Goal: Task Accomplishment & Management: Manage account settings

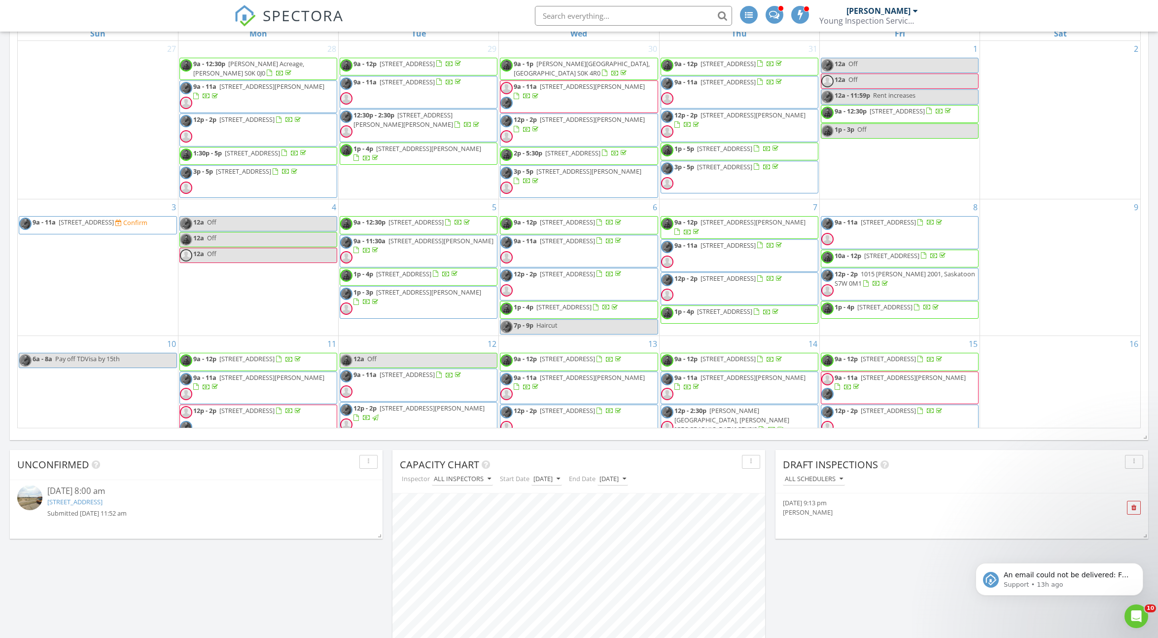
scroll to position [1021, 1159]
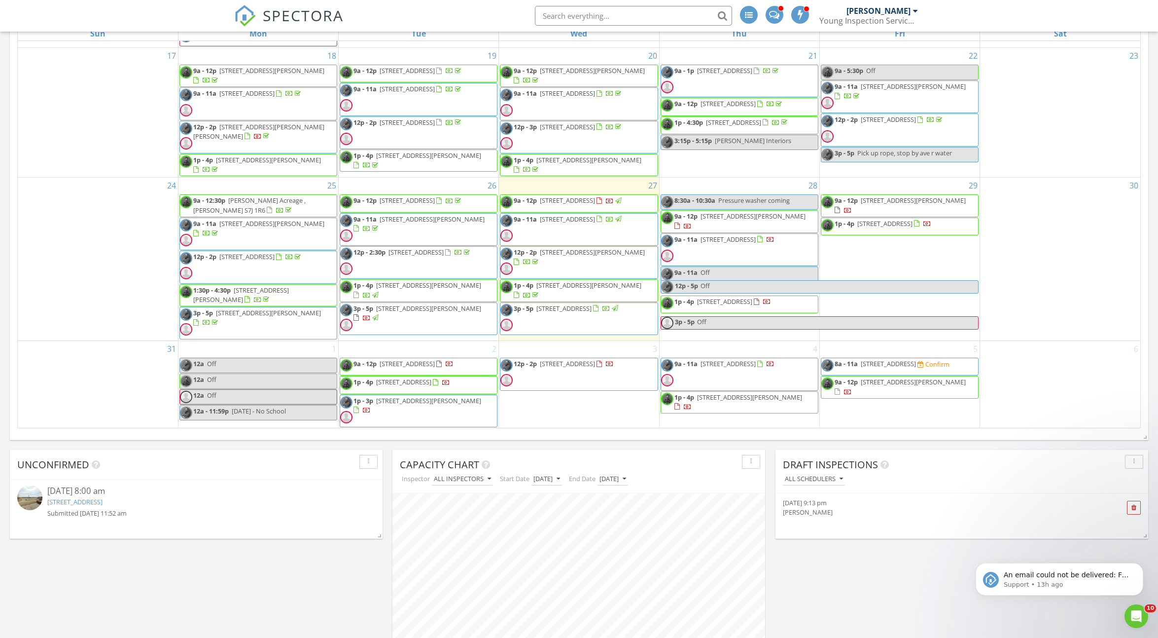
click at [538, 342] on div "3 12p - 2p 455 Pinehouse Drive 12, Saskatoon S7K 5X1" at bounding box center [579, 384] width 160 height 87
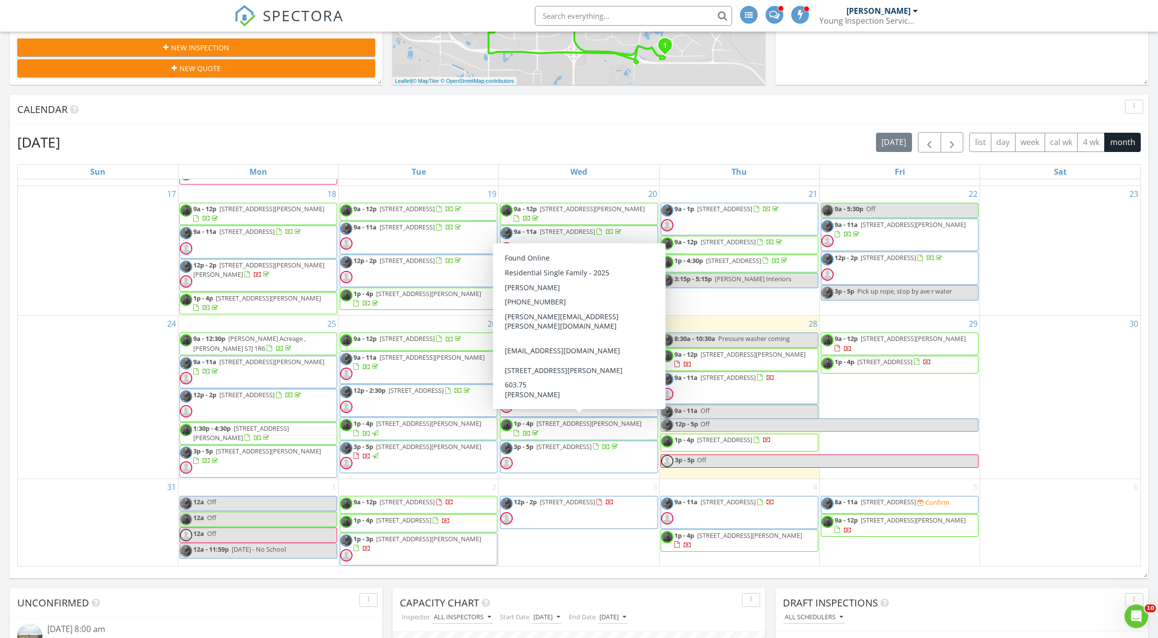
scroll to position [496, 0]
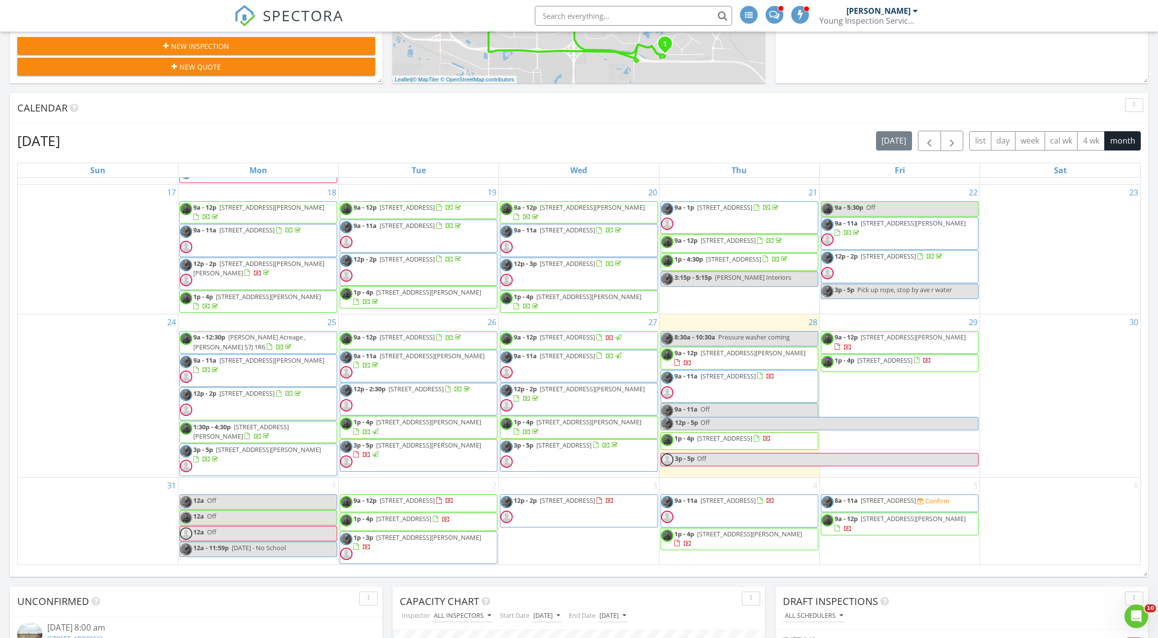
click at [595, 332] on span "2543 Rosewood Dr, Saskatoon S7V 0L8" at bounding box center [567, 336] width 55 height 9
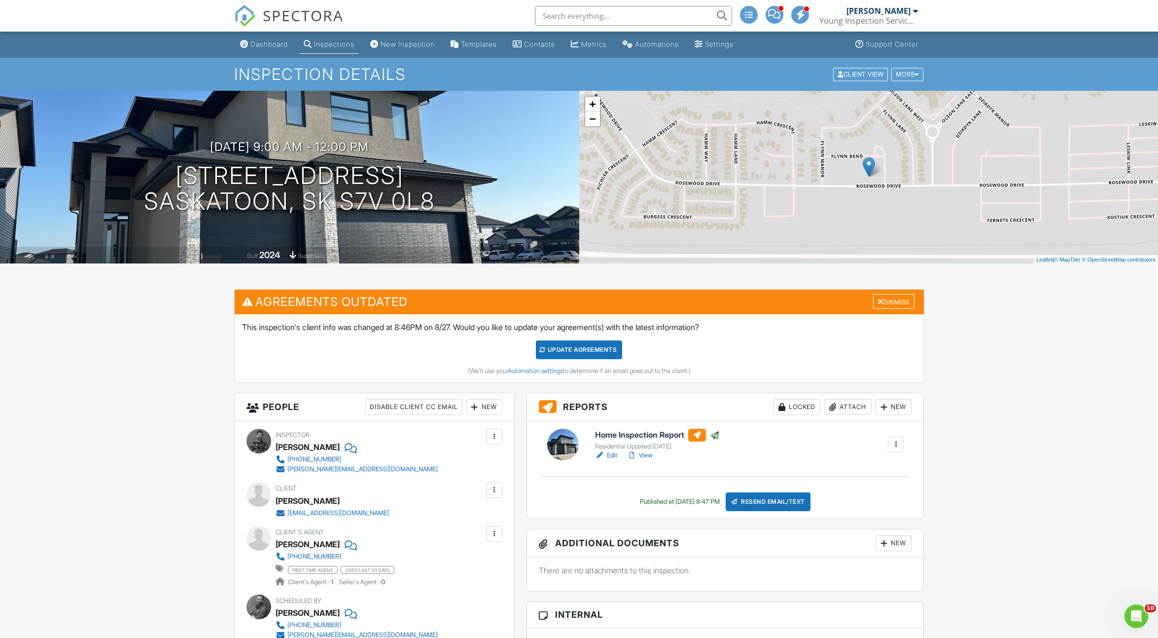
click at [614, 435] on h6 "Home Inspection Report" at bounding box center [657, 434] width 125 height 13
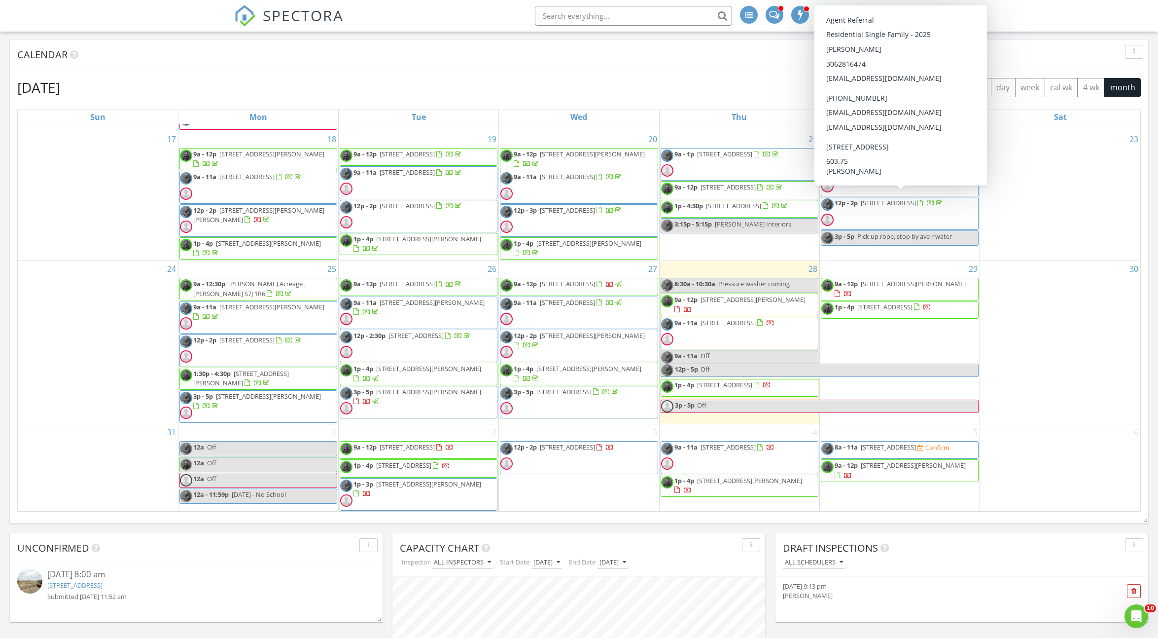
scroll to position [464, 0]
